Goal: Information Seeking & Learning: Learn about a topic

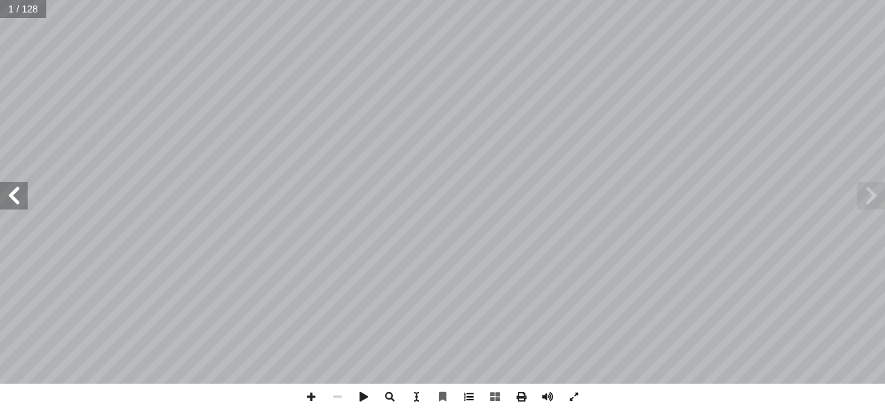
click at [466, 395] on span at bounding box center [469, 397] width 26 height 26
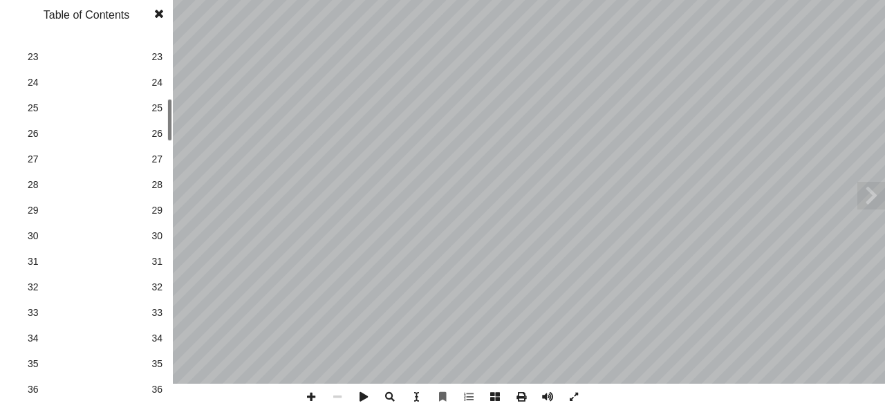
click at [156, 336] on span "34" at bounding box center [156, 338] width 11 height 15
click at [875, 197] on span at bounding box center [871, 196] width 28 height 28
click at [876, 197] on span at bounding box center [871, 196] width 28 height 28
click at [159, 12] on span at bounding box center [159, 14] width 25 height 28
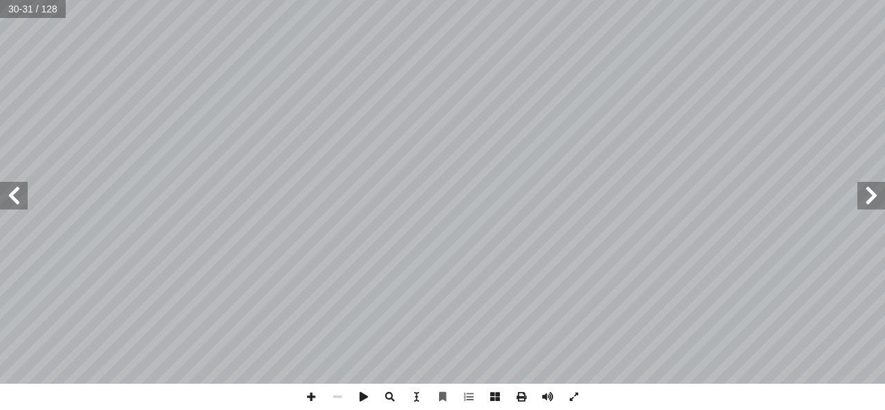
click at [18, 197] on span at bounding box center [14, 196] width 28 height 28
click at [16, 196] on span at bounding box center [14, 196] width 28 height 28
click at [873, 195] on span at bounding box center [871, 196] width 28 height 28
click at [24, 197] on span at bounding box center [14, 196] width 28 height 28
click at [23, 207] on span at bounding box center [14, 196] width 28 height 28
